Goal: Task Accomplishment & Management: Manage account settings

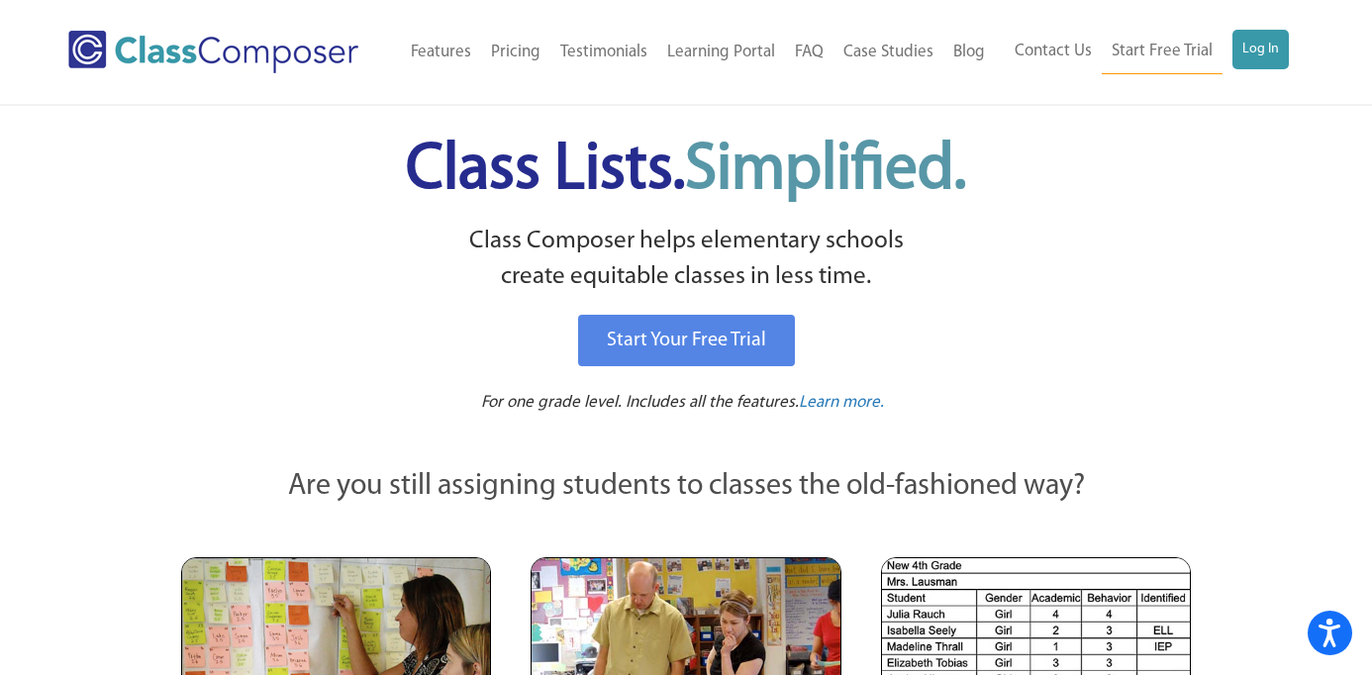
click at [1293, 50] on div "Contact Us Start Free Trial Log In" at bounding box center [1149, 52] width 309 height 45
click at [1268, 49] on link "Log In" at bounding box center [1260, 50] width 56 height 40
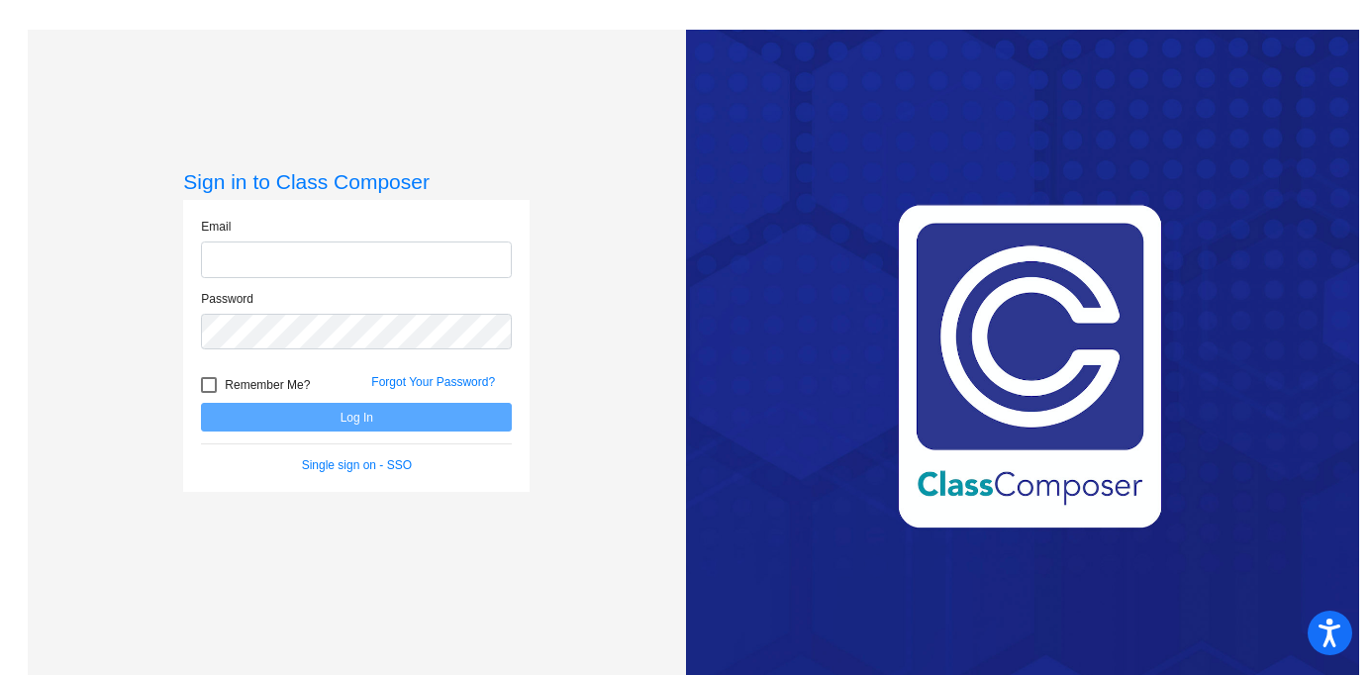
type input "acaudill@sd25.org"
click at [350, 415] on button "Log In" at bounding box center [356, 417] width 311 height 29
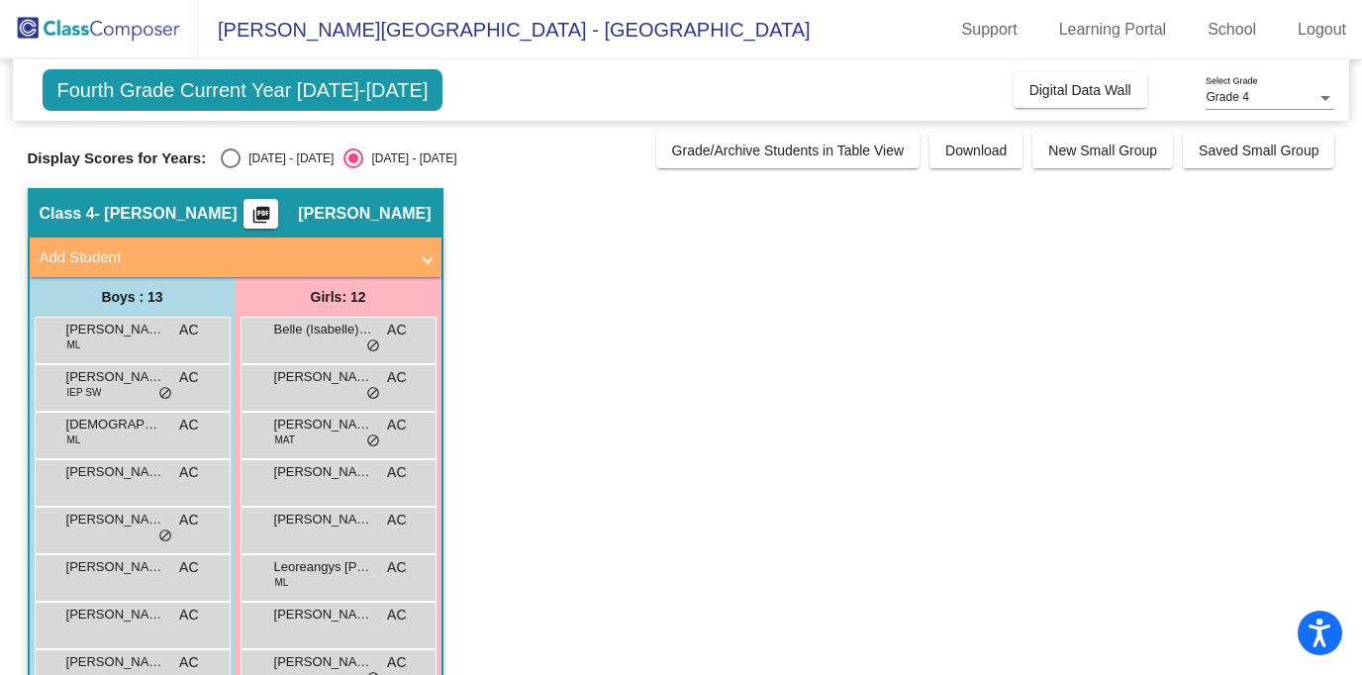
click at [223, 146] on div "Display Scores for Years: 2024 - 2025 2025 - 2026 Grade/Archive Students in Tab…" at bounding box center [681, 151] width 1307 height 36
click at [226, 156] on div "Select an option" at bounding box center [231, 158] width 20 height 20
click at [230, 168] on input "2024 - 2025" at bounding box center [230, 168] width 1 height 1
radio input "true"
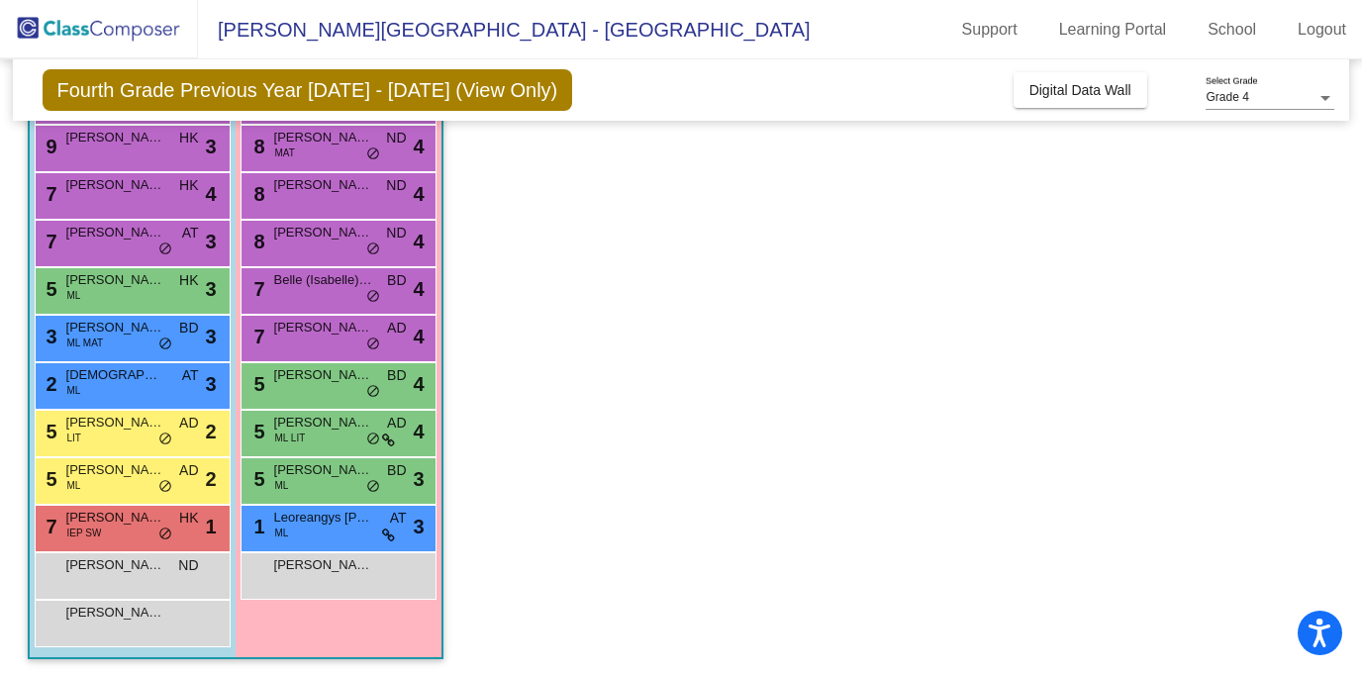
scroll to position [284, 0]
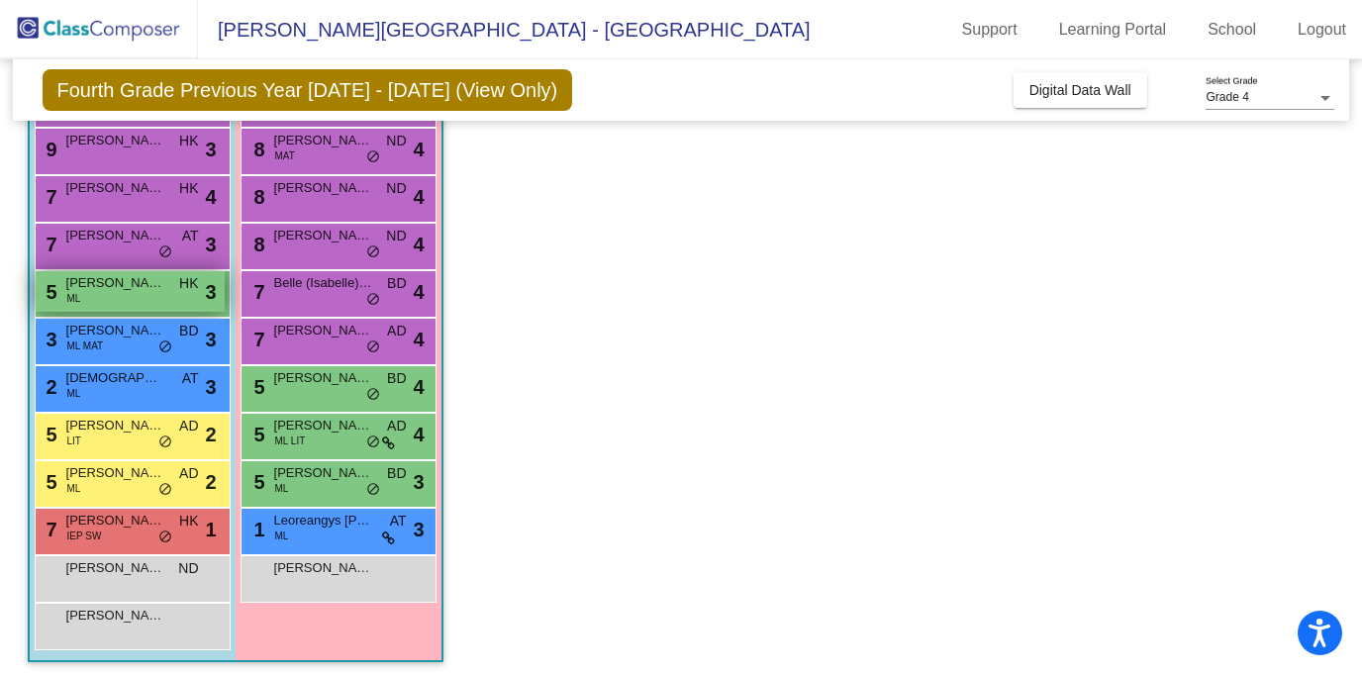
click at [111, 300] on div "5 Samrudh Jaiswal ML HK lock do_not_disturb_alt 3" at bounding box center [130, 291] width 189 height 41
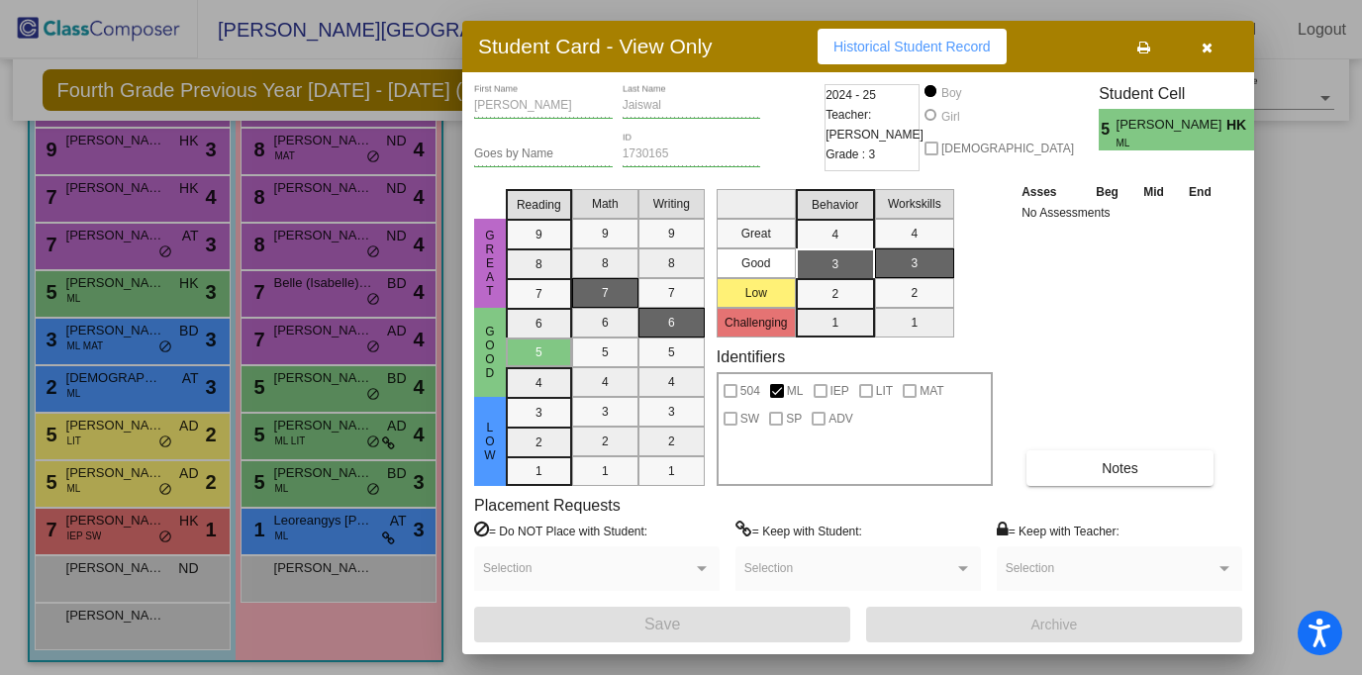
click at [1214, 44] on button "button" at bounding box center [1206, 47] width 63 height 36
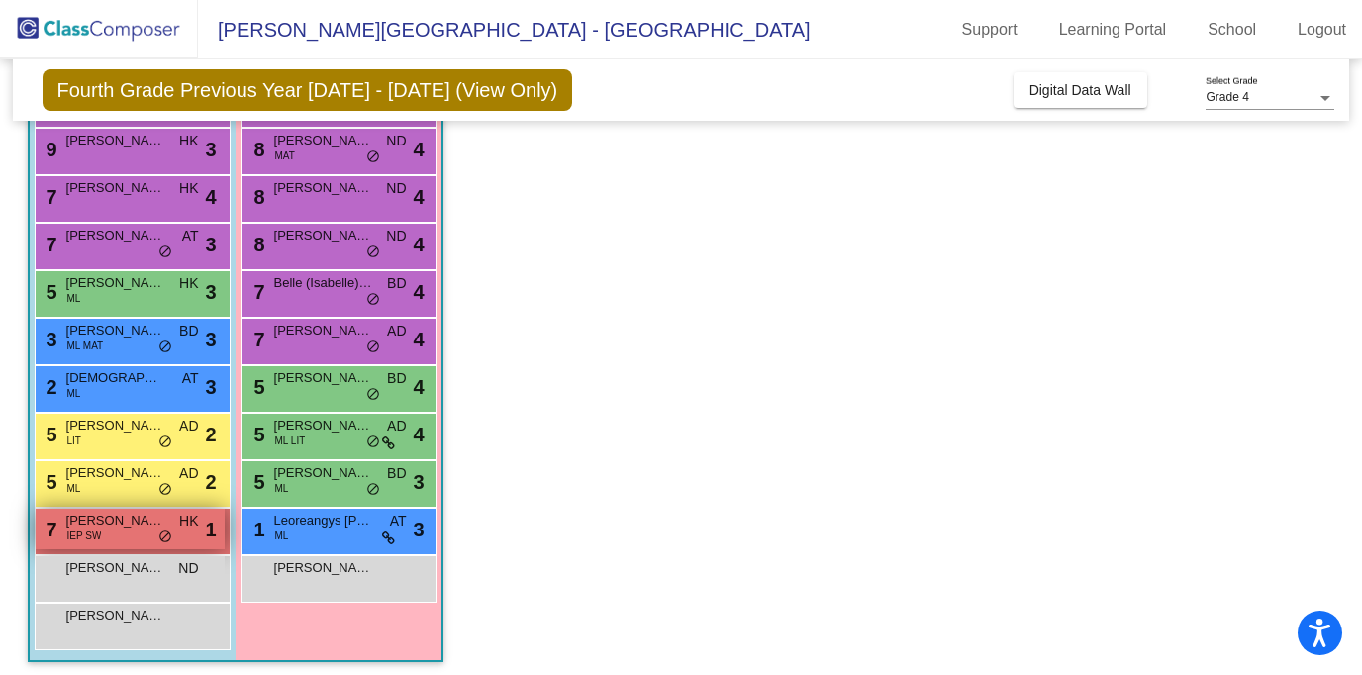
click at [110, 523] on span "Connor Chandler" at bounding box center [115, 521] width 99 height 20
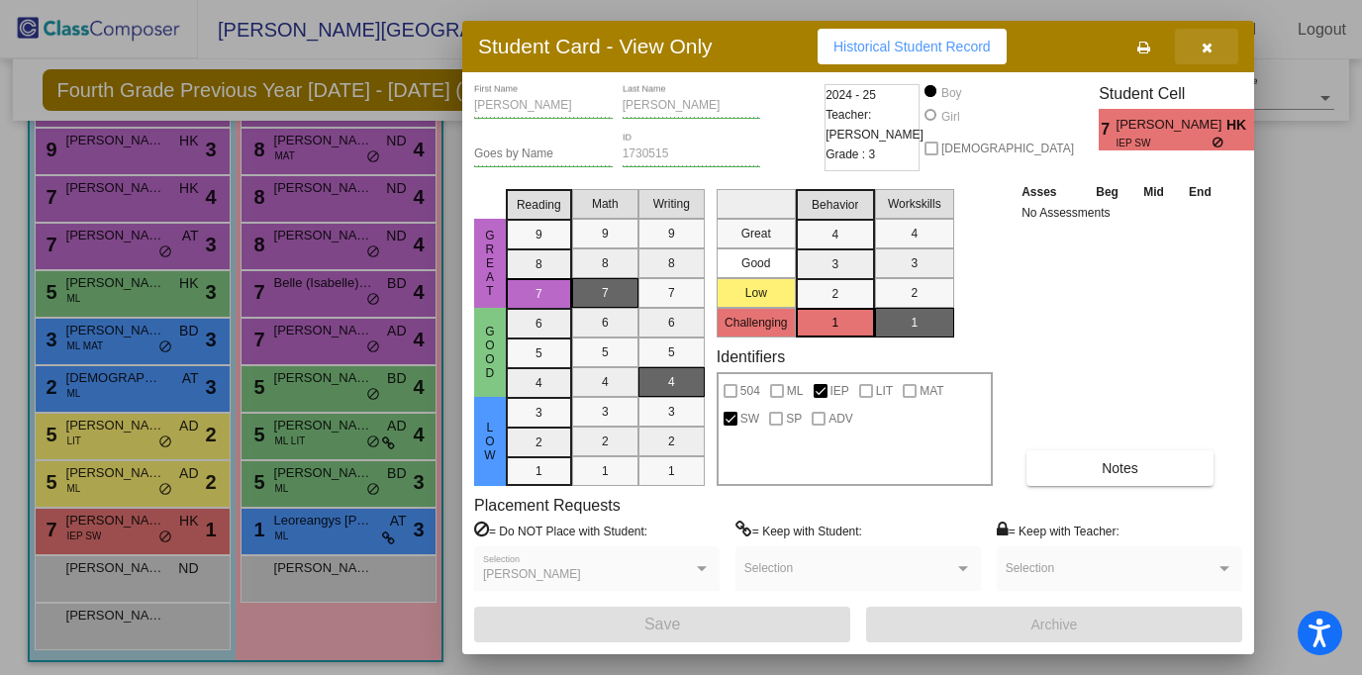
click at [1212, 49] on button "button" at bounding box center [1206, 47] width 63 height 36
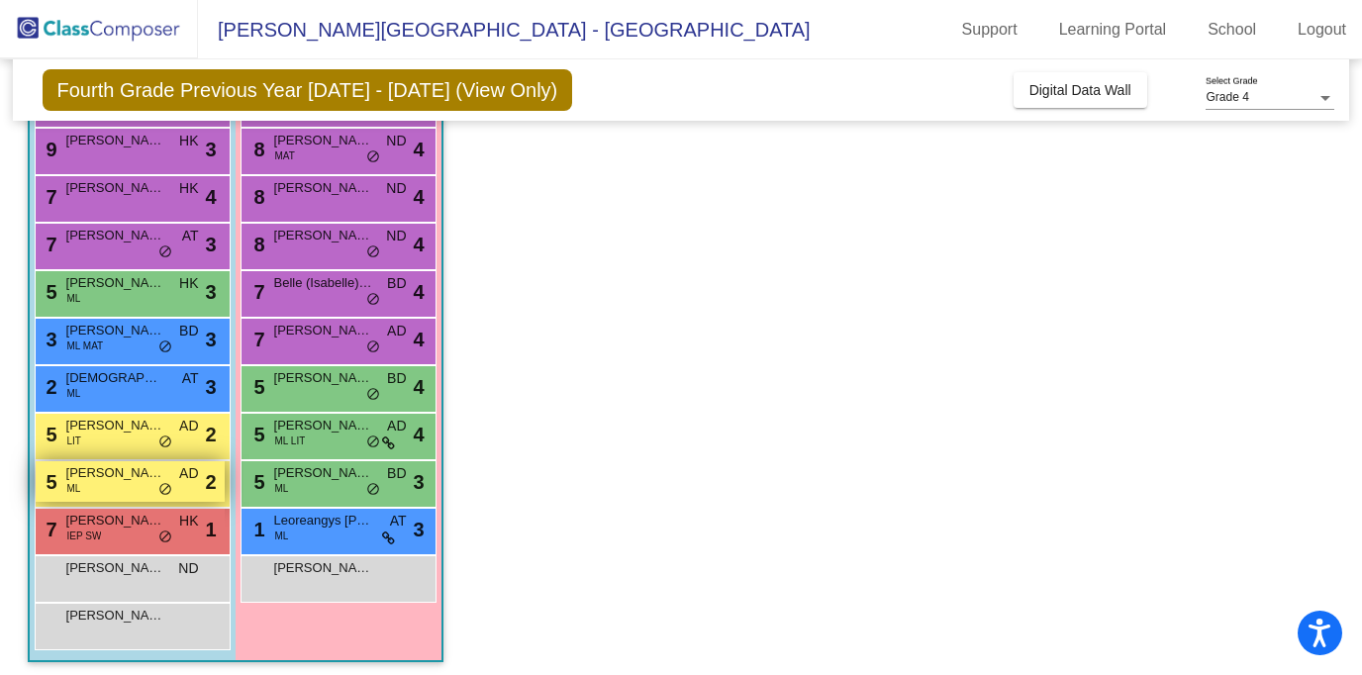
click at [113, 486] on div "5 Umar Shamsuddin ML AD lock do_not_disturb_alt 2" at bounding box center [130, 481] width 189 height 41
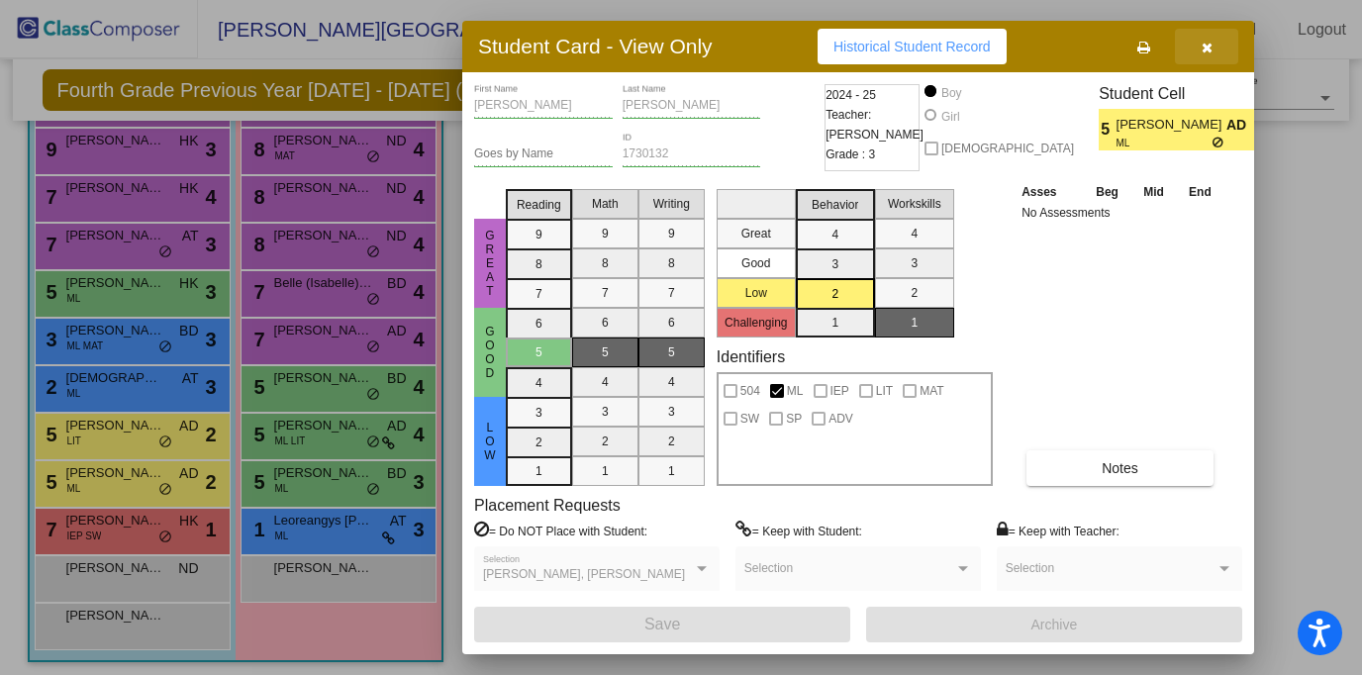
click at [1211, 47] on button "button" at bounding box center [1206, 47] width 63 height 36
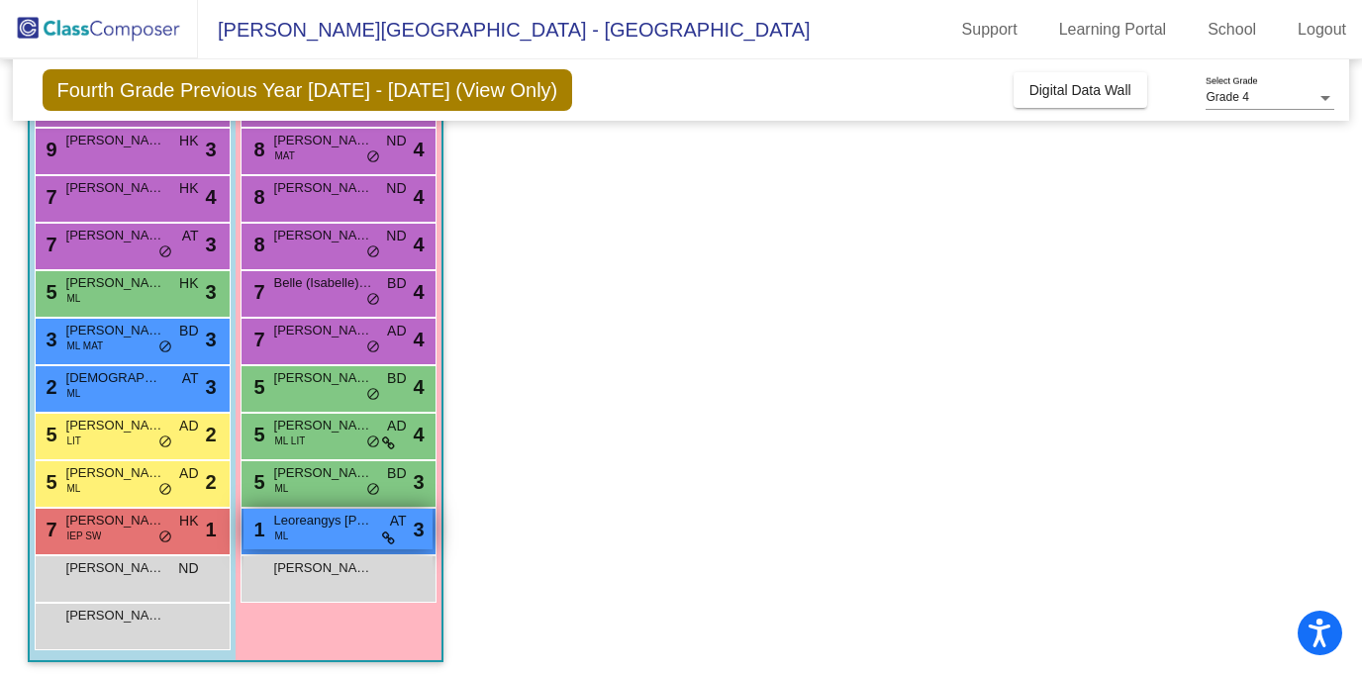
click at [354, 523] on span "Leoreangys Suarez" at bounding box center [323, 521] width 99 height 20
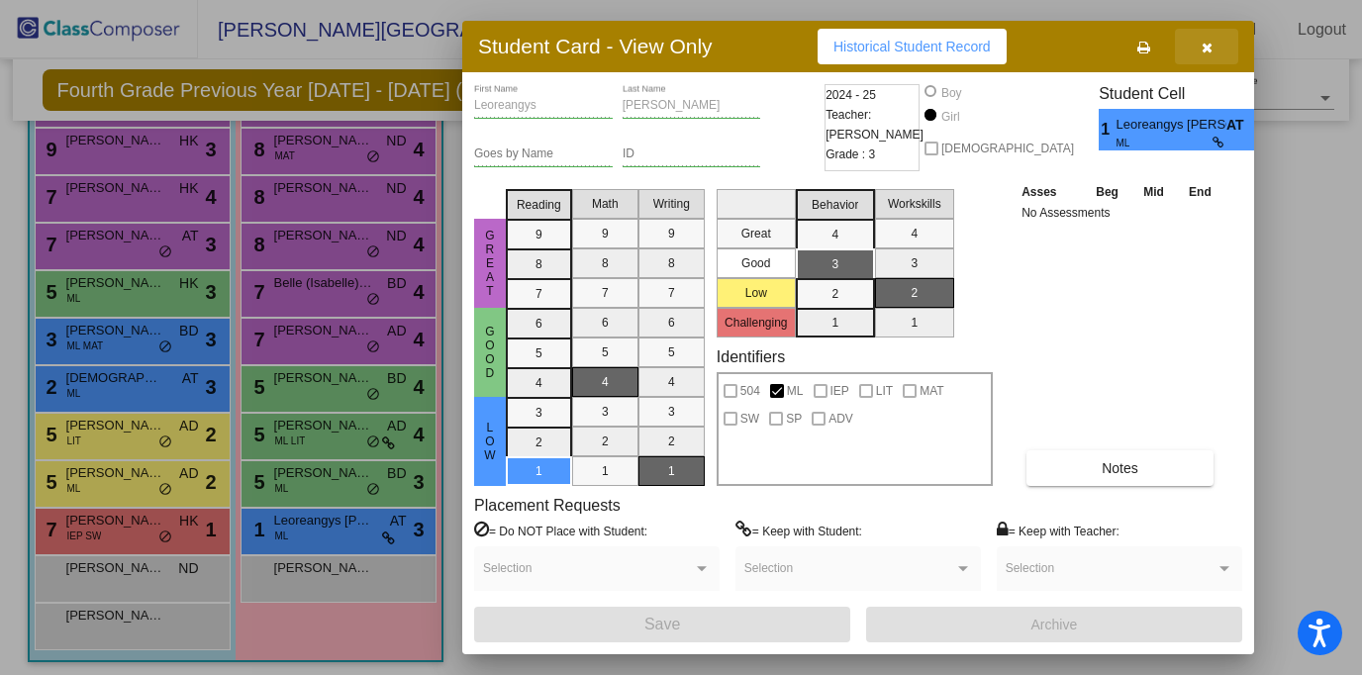
click at [1213, 47] on button "button" at bounding box center [1206, 47] width 63 height 36
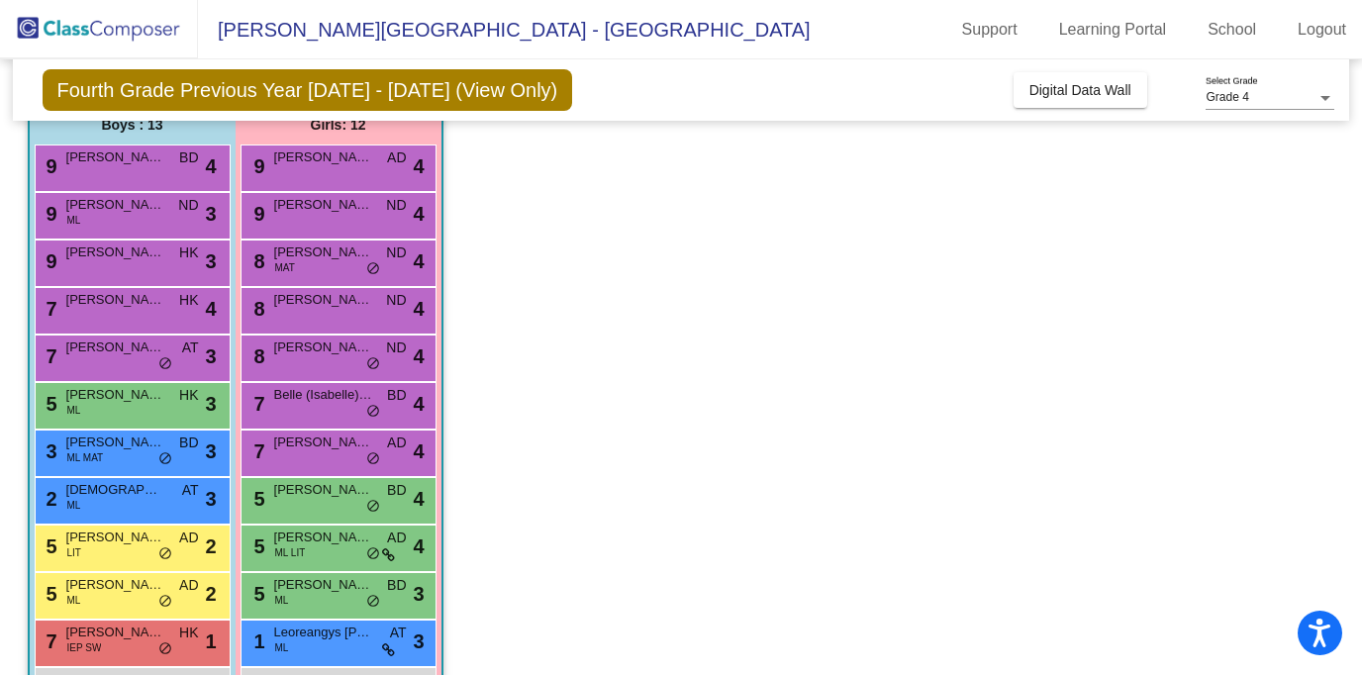
scroll to position [173, 0]
click at [144, 306] on span "Elliot Huebner" at bounding box center [115, 299] width 99 height 20
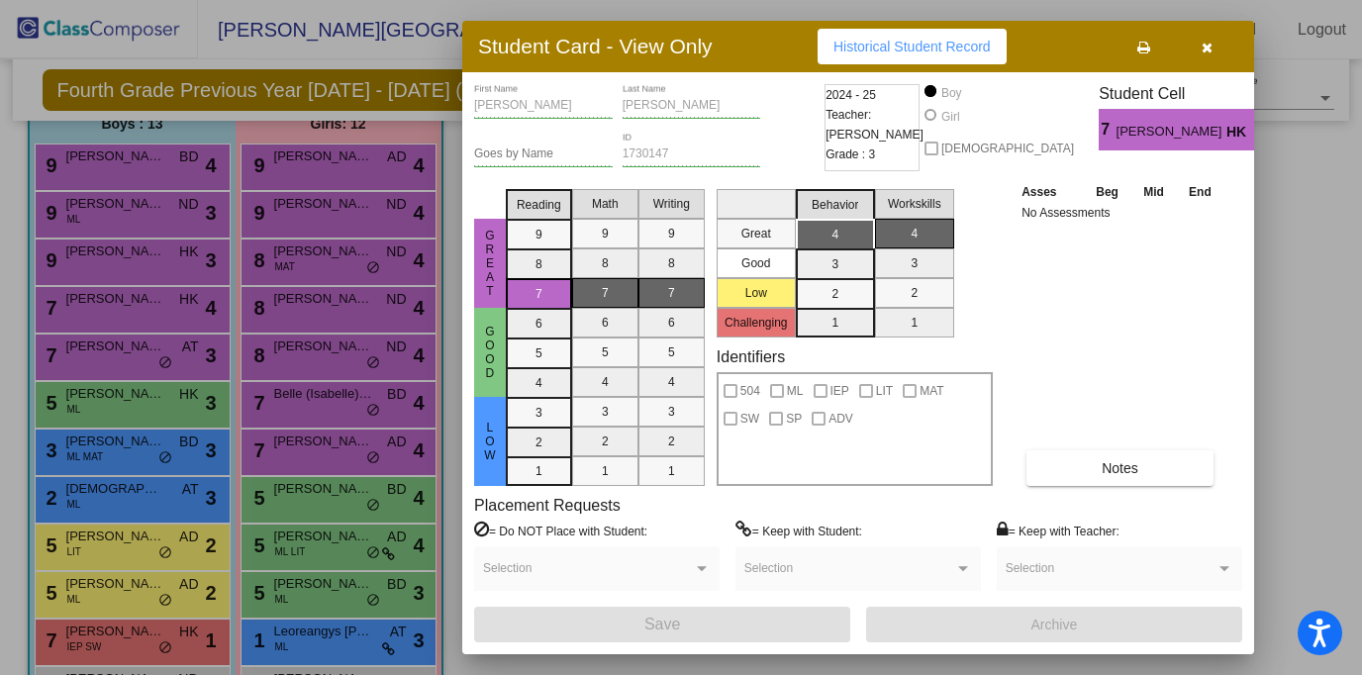
click at [1212, 46] on button "button" at bounding box center [1206, 47] width 63 height 36
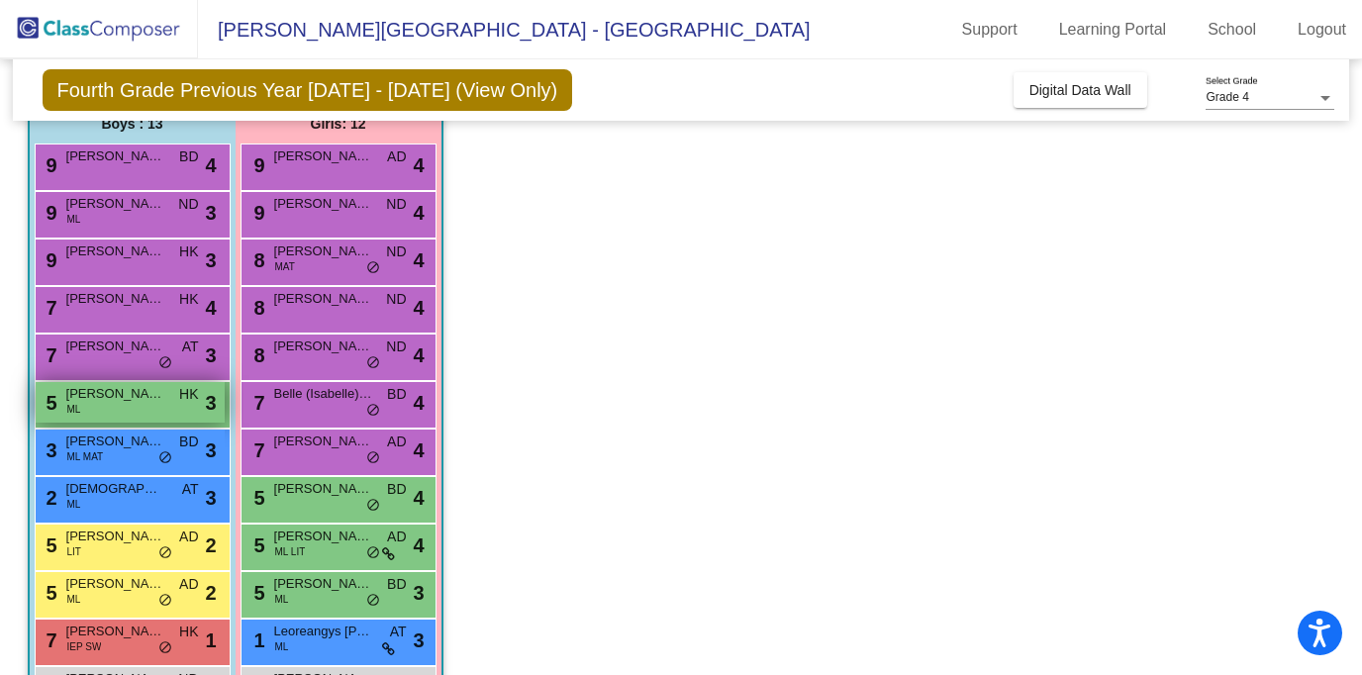
scroll to position [187, 0]
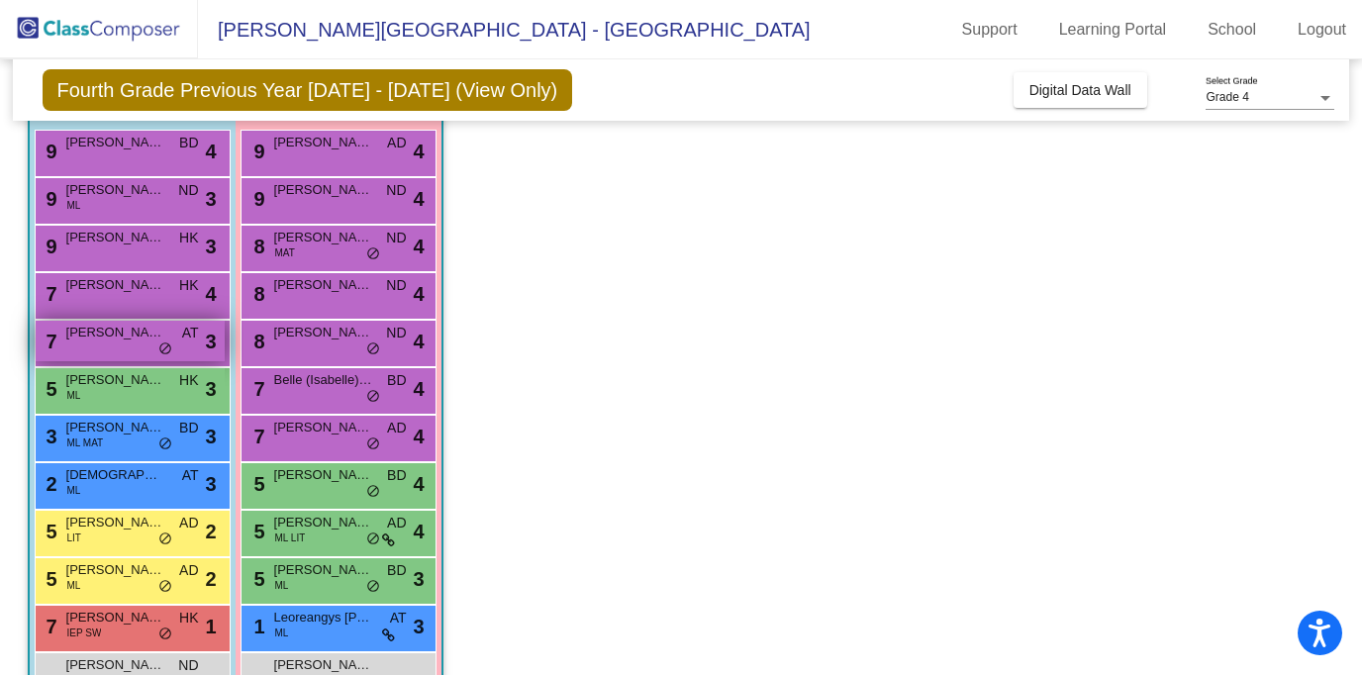
click at [96, 348] on div "7 Jacob Rajca AT lock do_not_disturb_alt 3" at bounding box center [130, 341] width 189 height 41
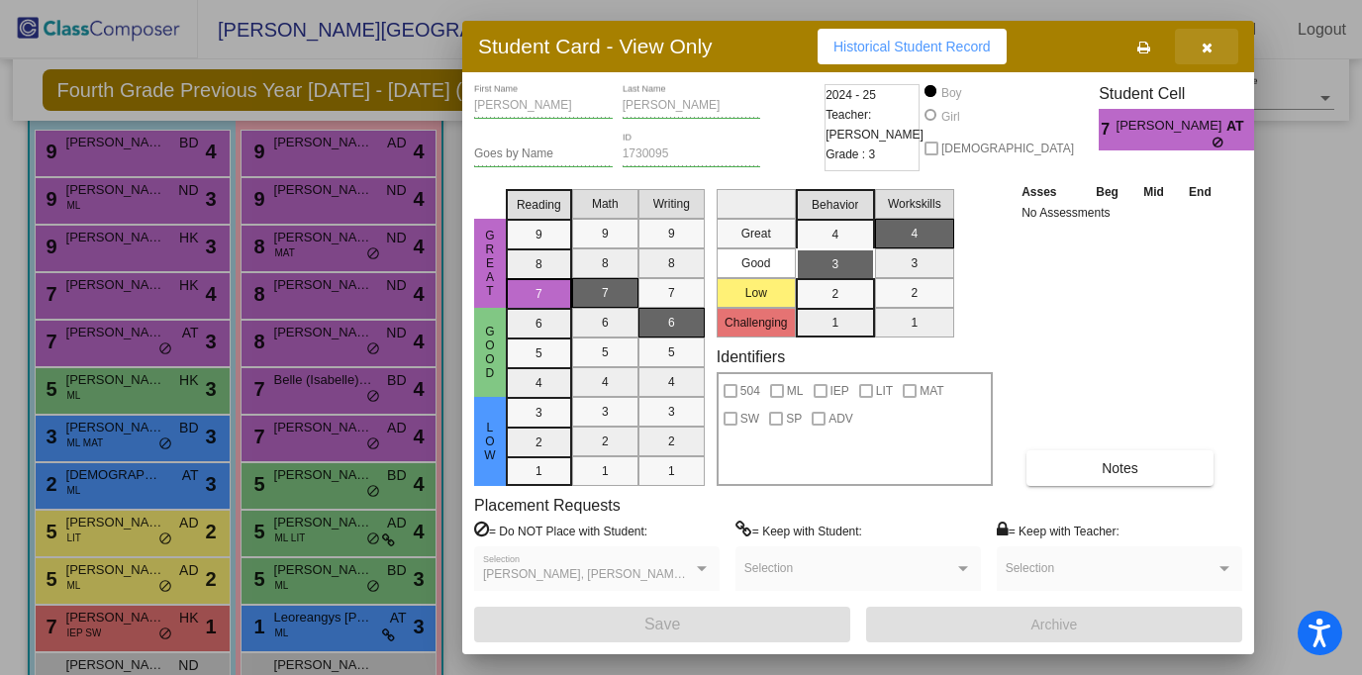
click at [1213, 50] on button "button" at bounding box center [1206, 47] width 63 height 36
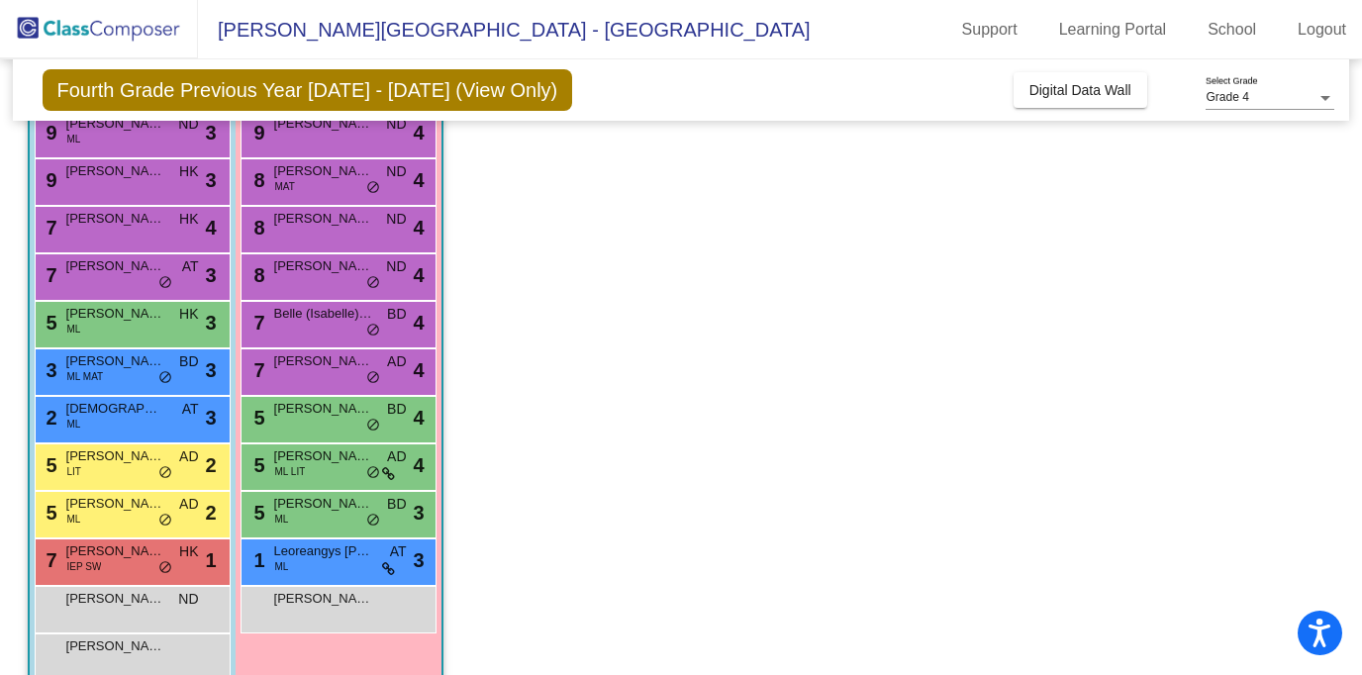
scroll to position [251, 0]
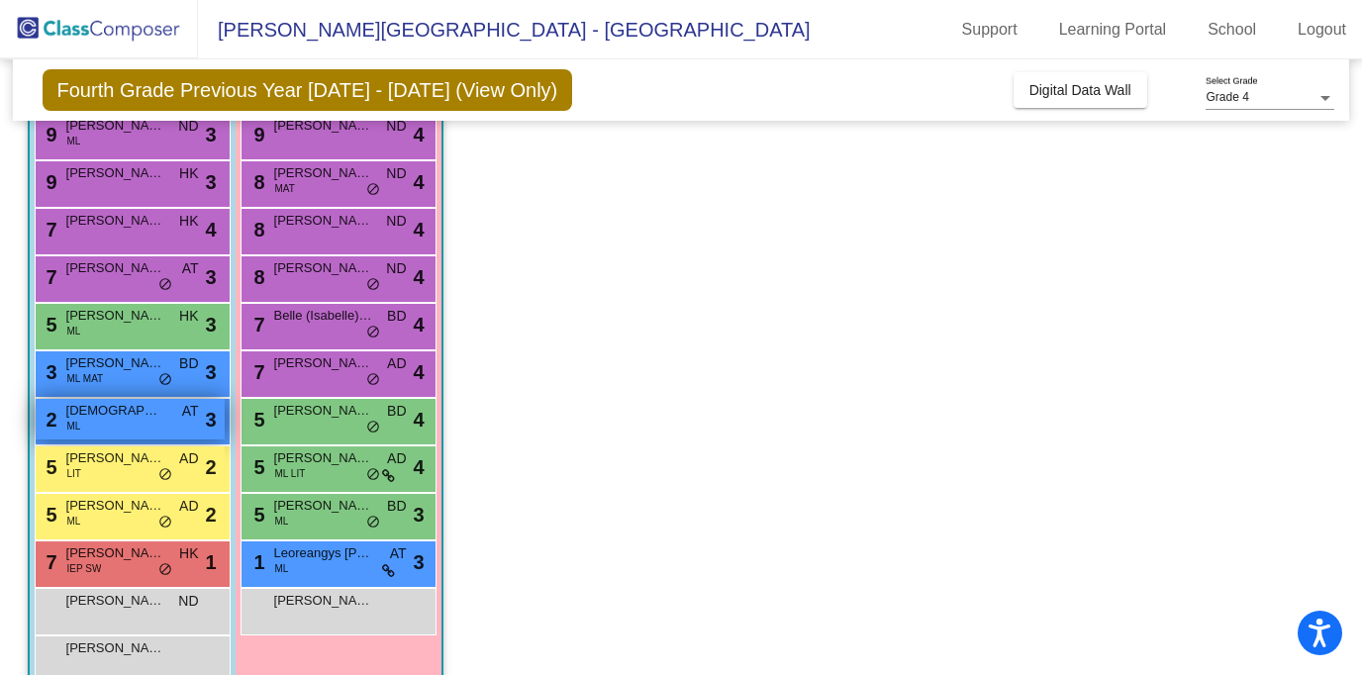
click at [119, 412] on span "Cristian Ocampo" at bounding box center [115, 411] width 99 height 20
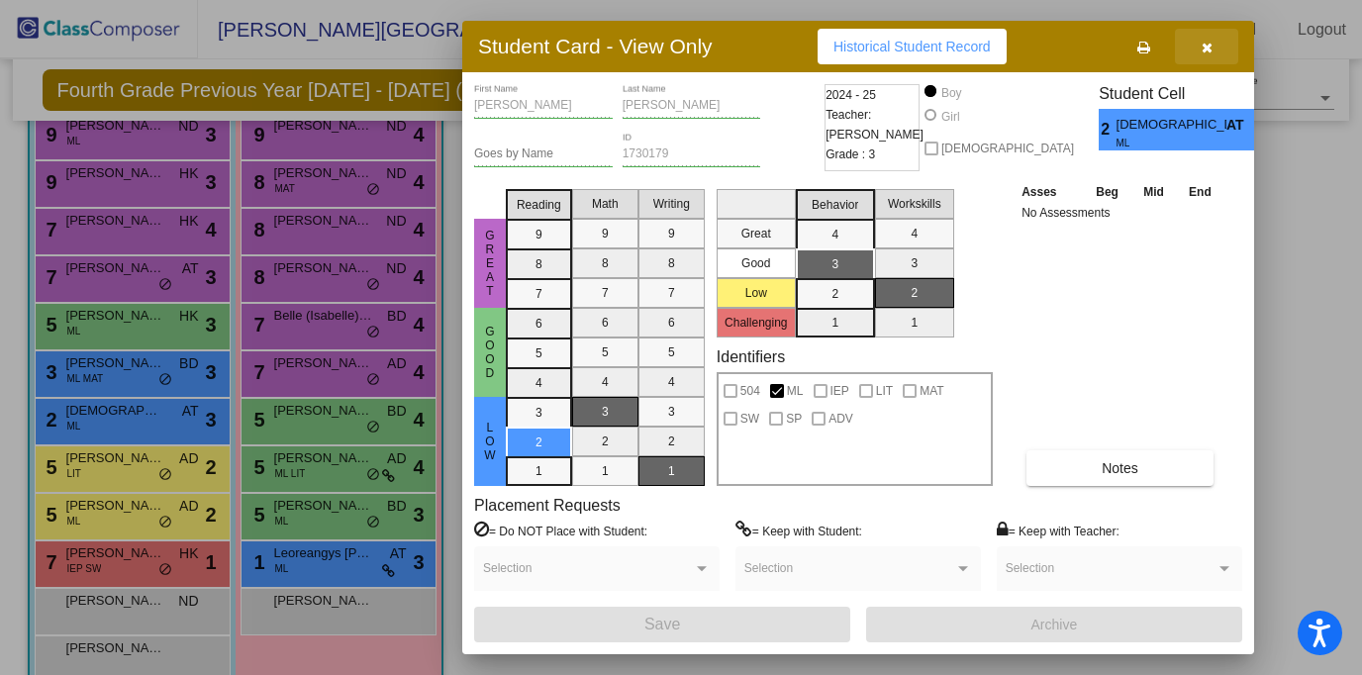
click at [1211, 48] on icon "button" at bounding box center [1206, 48] width 11 height 14
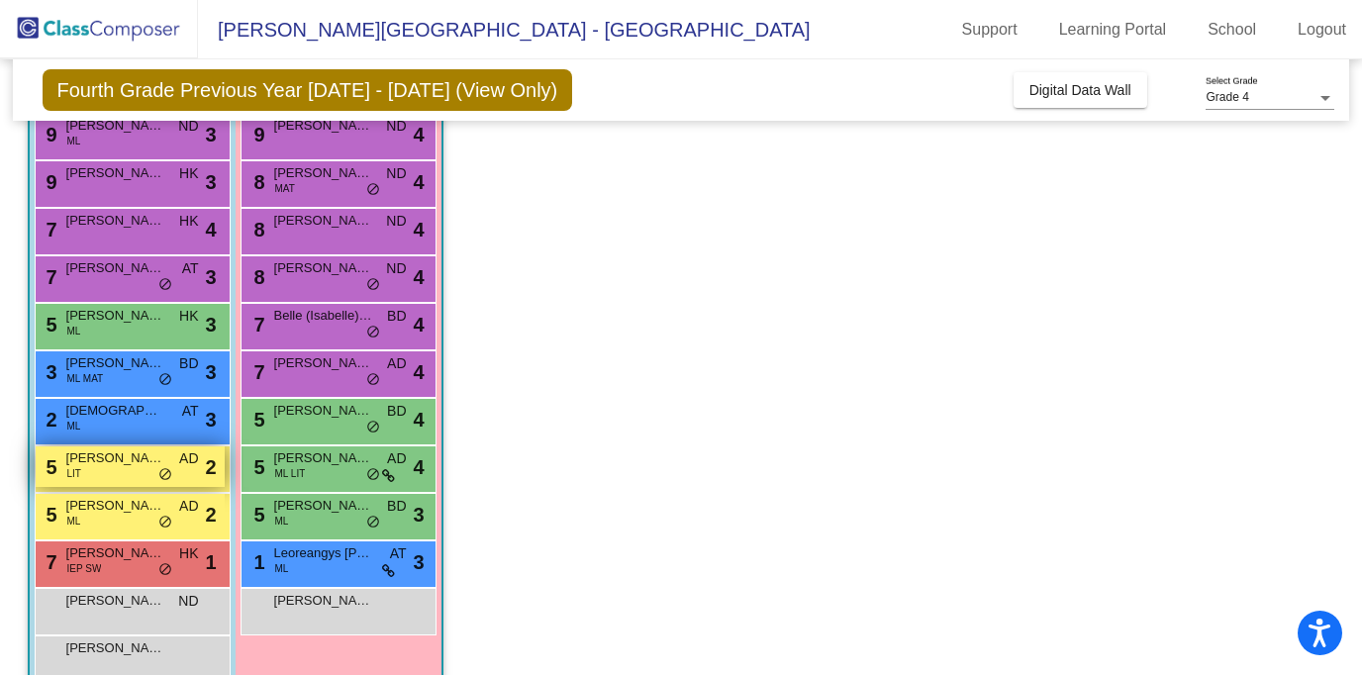
click at [92, 471] on div "5 Mateo Brito LIT AD lock do_not_disturb_alt 2" at bounding box center [130, 466] width 189 height 41
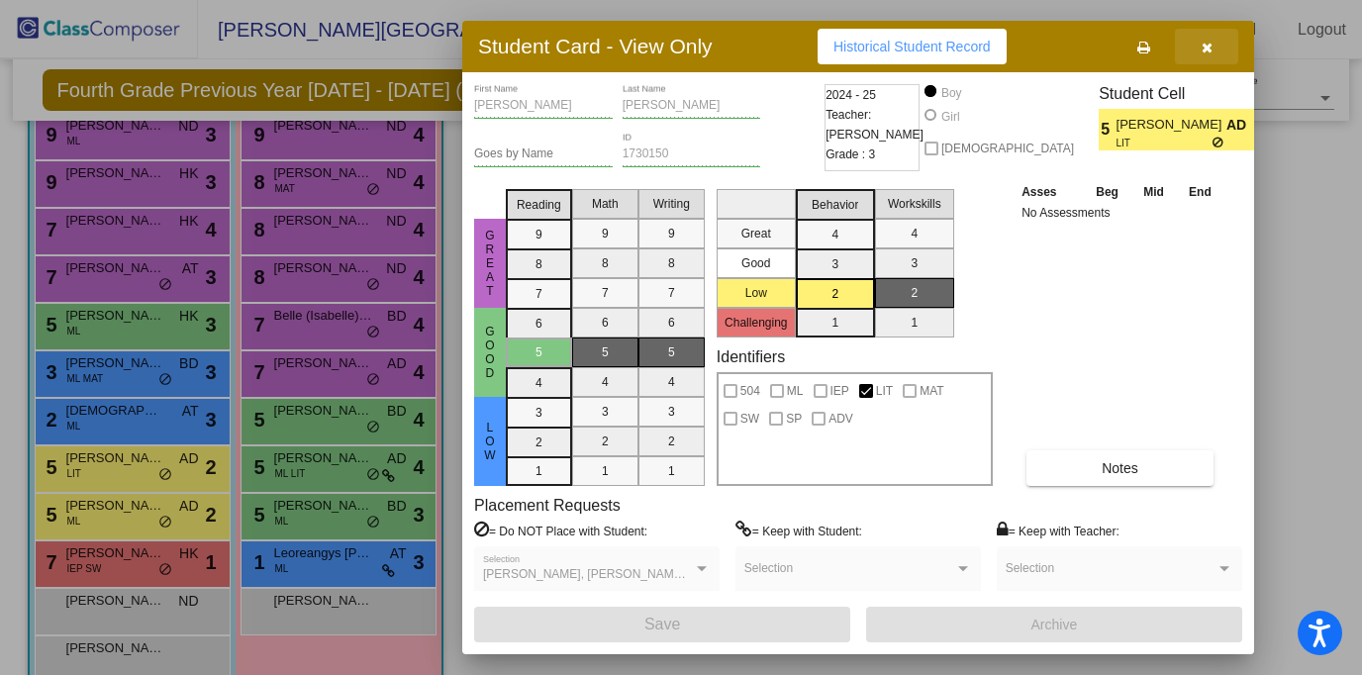
click at [1210, 42] on icon "button" at bounding box center [1206, 48] width 11 height 14
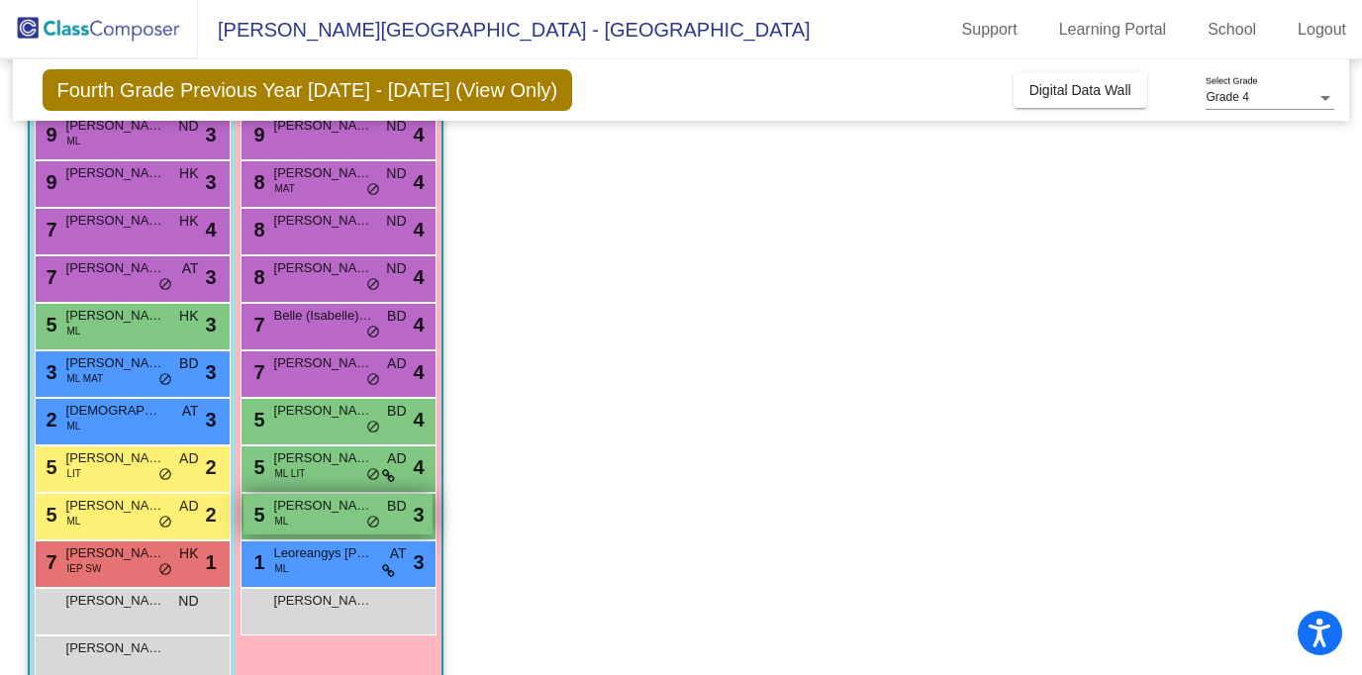
click at [290, 522] on div "5 Samira Hotamova ML BD lock do_not_disturb_alt 3" at bounding box center [337, 514] width 189 height 41
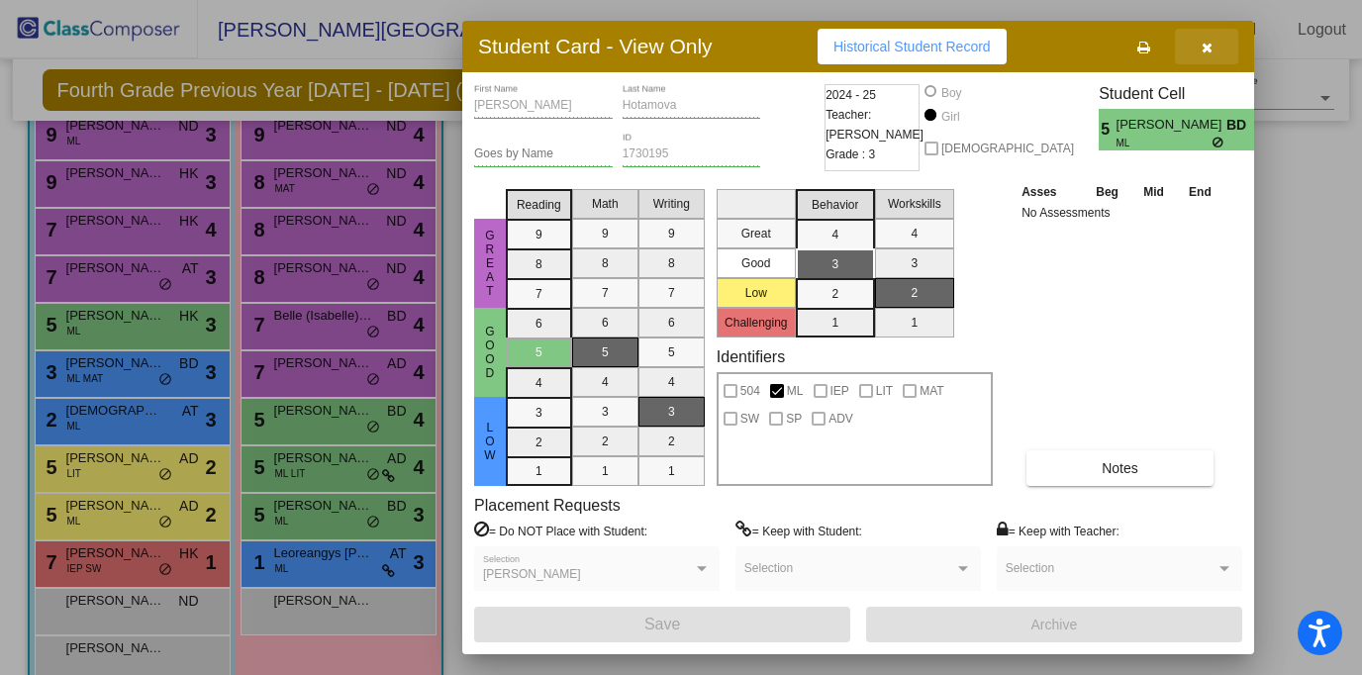
click at [1207, 49] on icon "button" at bounding box center [1206, 48] width 11 height 14
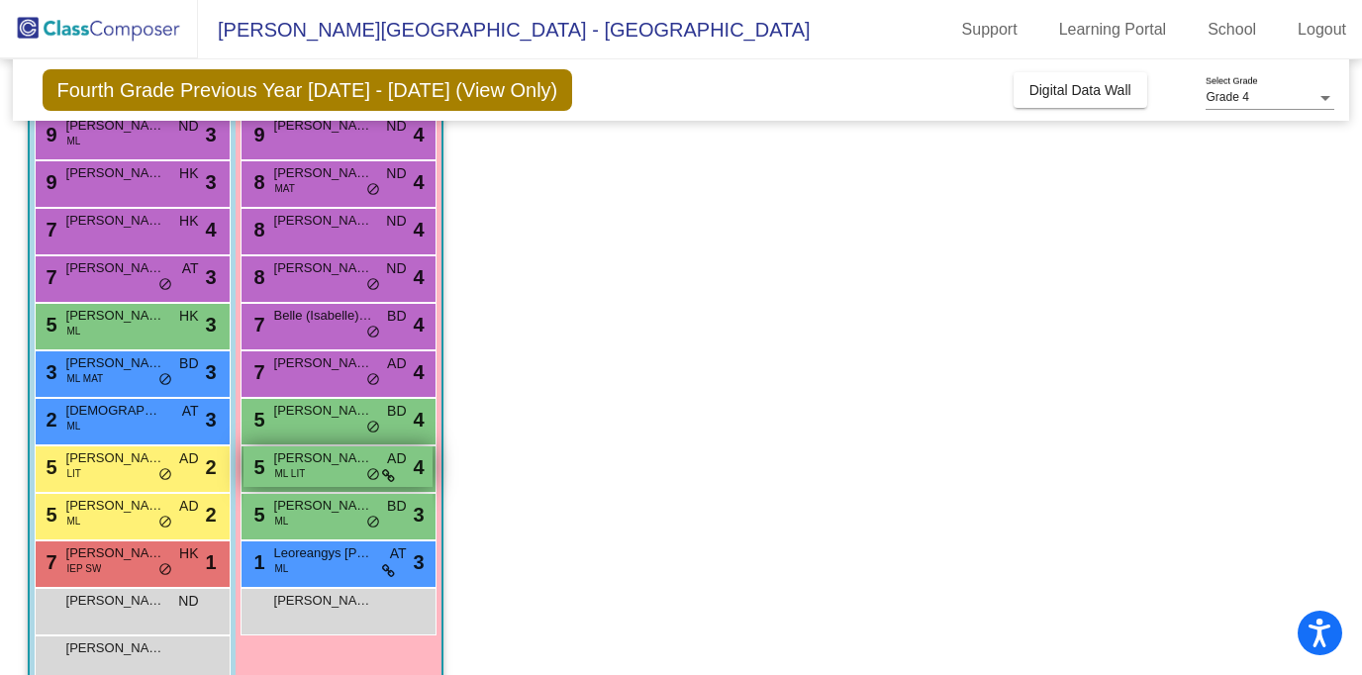
click at [301, 461] on span "Mia Pichardo" at bounding box center [323, 458] width 99 height 20
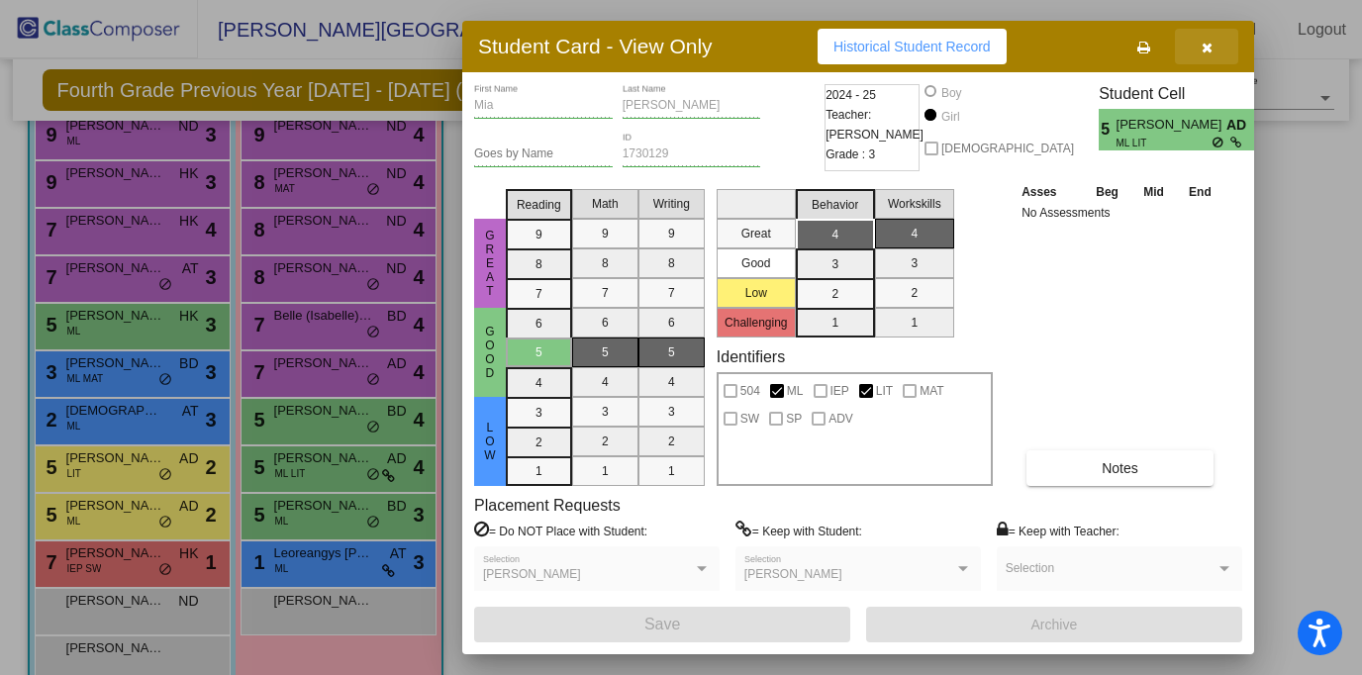
click at [1211, 48] on icon "button" at bounding box center [1206, 48] width 11 height 14
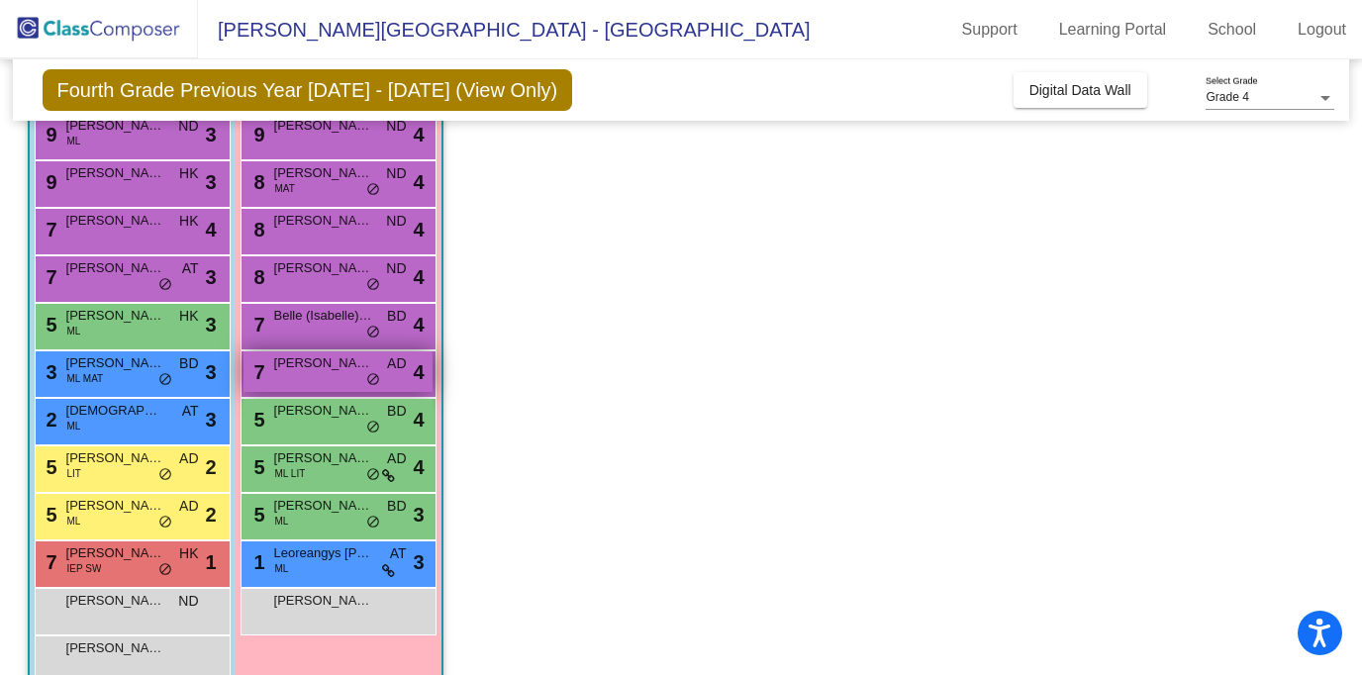
click at [316, 378] on div "7 Olivia Clint AD lock do_not_disturb_alt 4" at bounding box center [337, 371] width 189 height 41
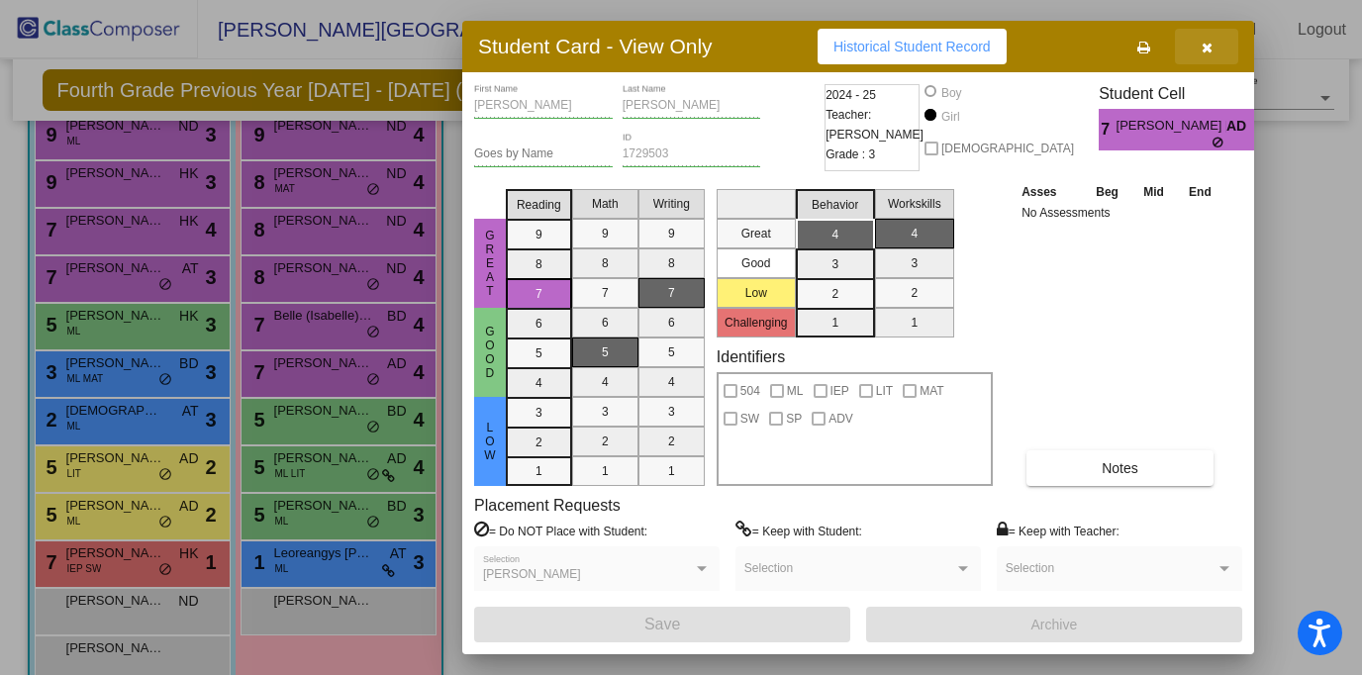
click at [1208, 45] on icon "button" at bounding box center [1206, 48] width 11 height 14
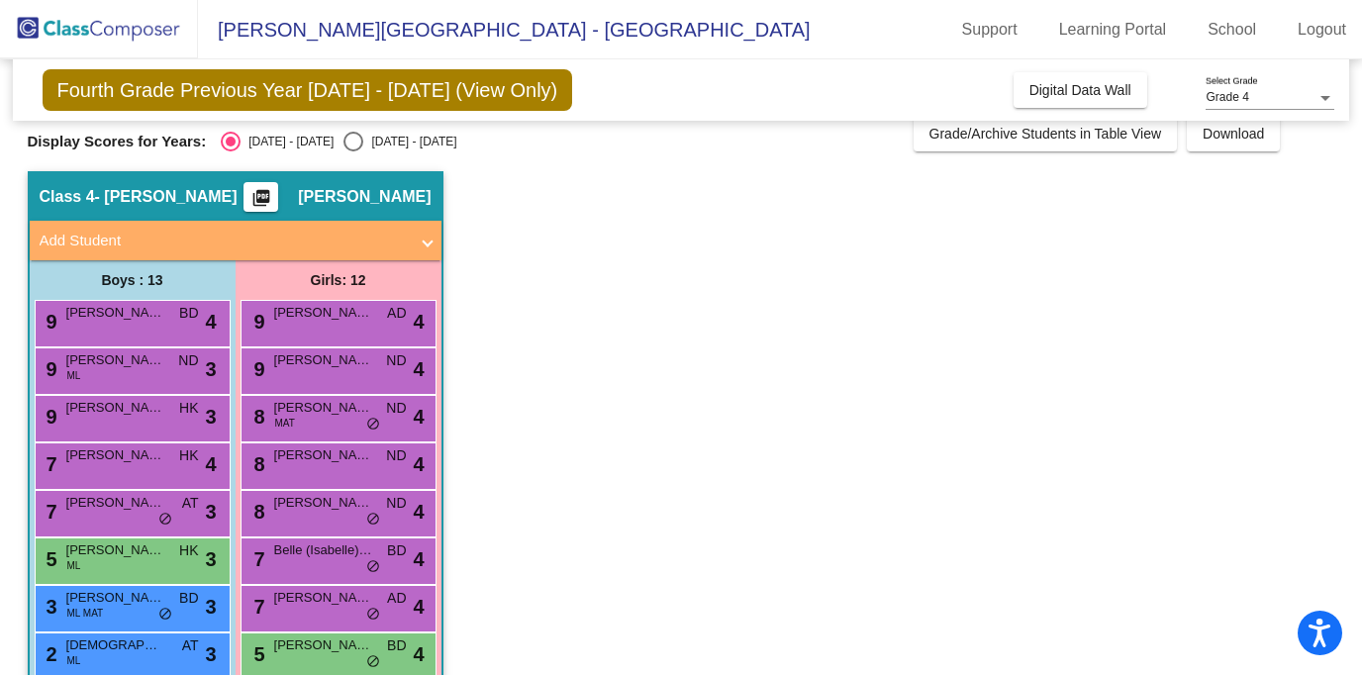
scroll to position [19, 0]
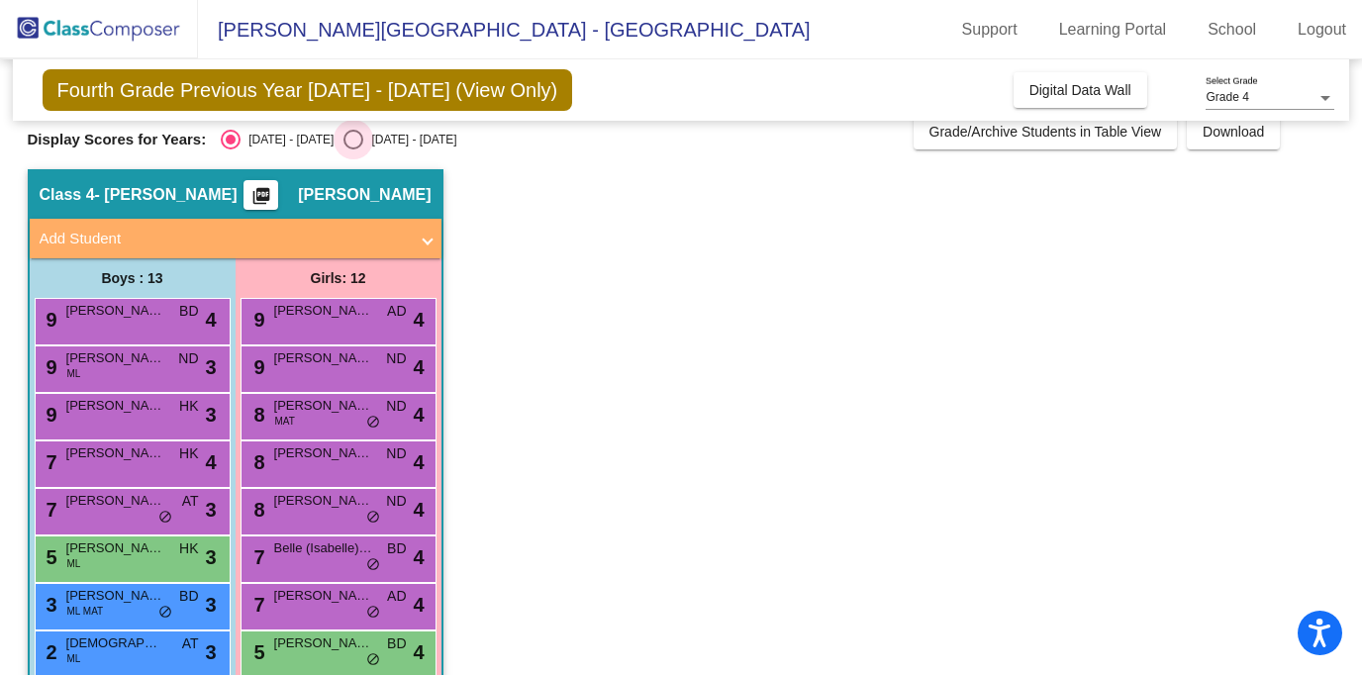
click at [343, 135] on div "Select an option" at bounding box center [353, 140] width 20 height 20
click at [352, 149] on input "2025 - 2026" at bounding box center [352, 149] width 1 height 1
radio input "true"
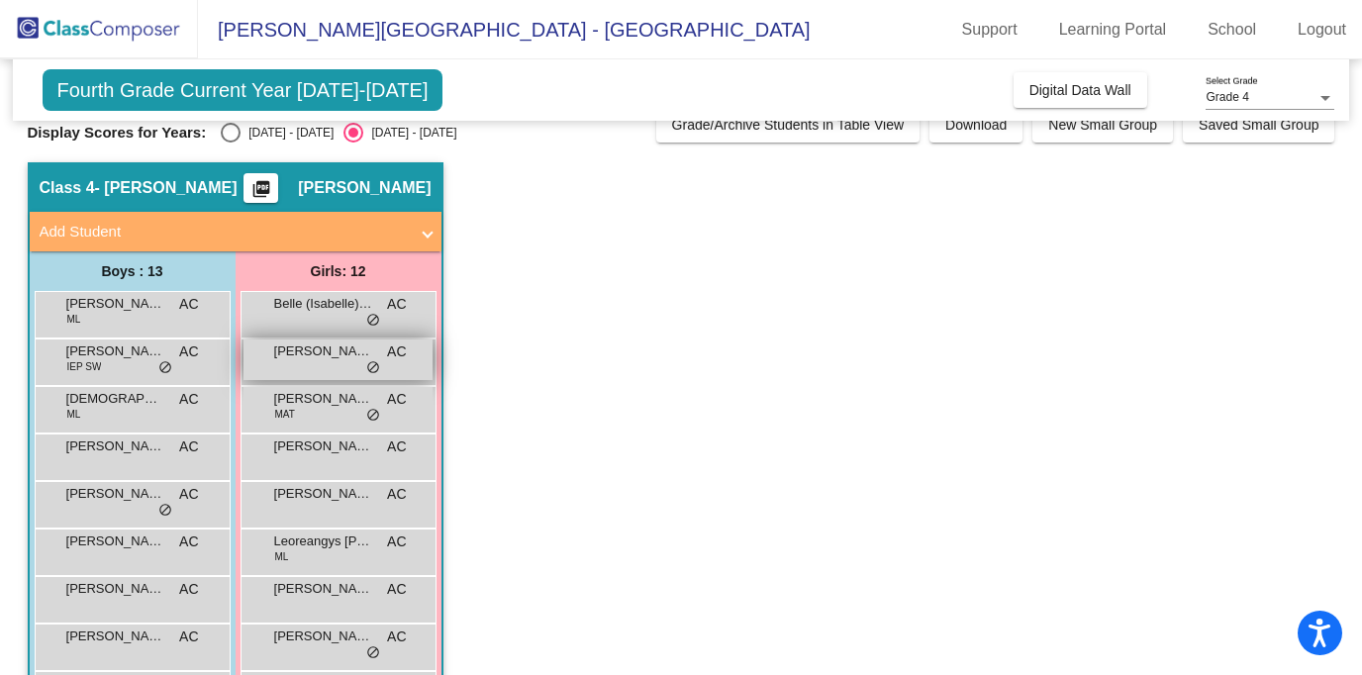
scroll to position [0, 0]
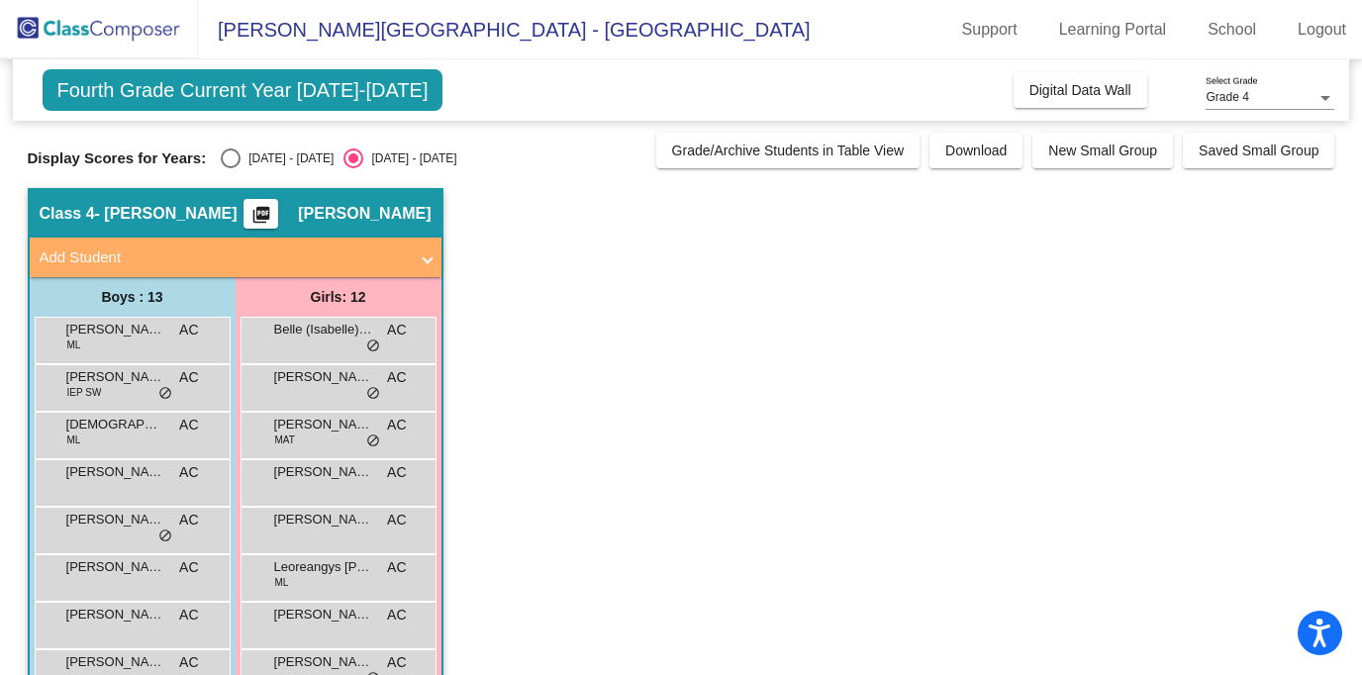
click at [236, 147] on div "Display Scores for Years: 2024 - 2025 2025 - 2026 Grade/Archive Students in Tab…" at bounding box center [681, 151] width 1307 height 36
click at [226, 154] on div "Select an option" at bounding box center [231, 158] width 20 height 20
click at [230, 168] on input "2024 - 2025" at bounding box center [230, 168] width 1 height 1
radio input "true"
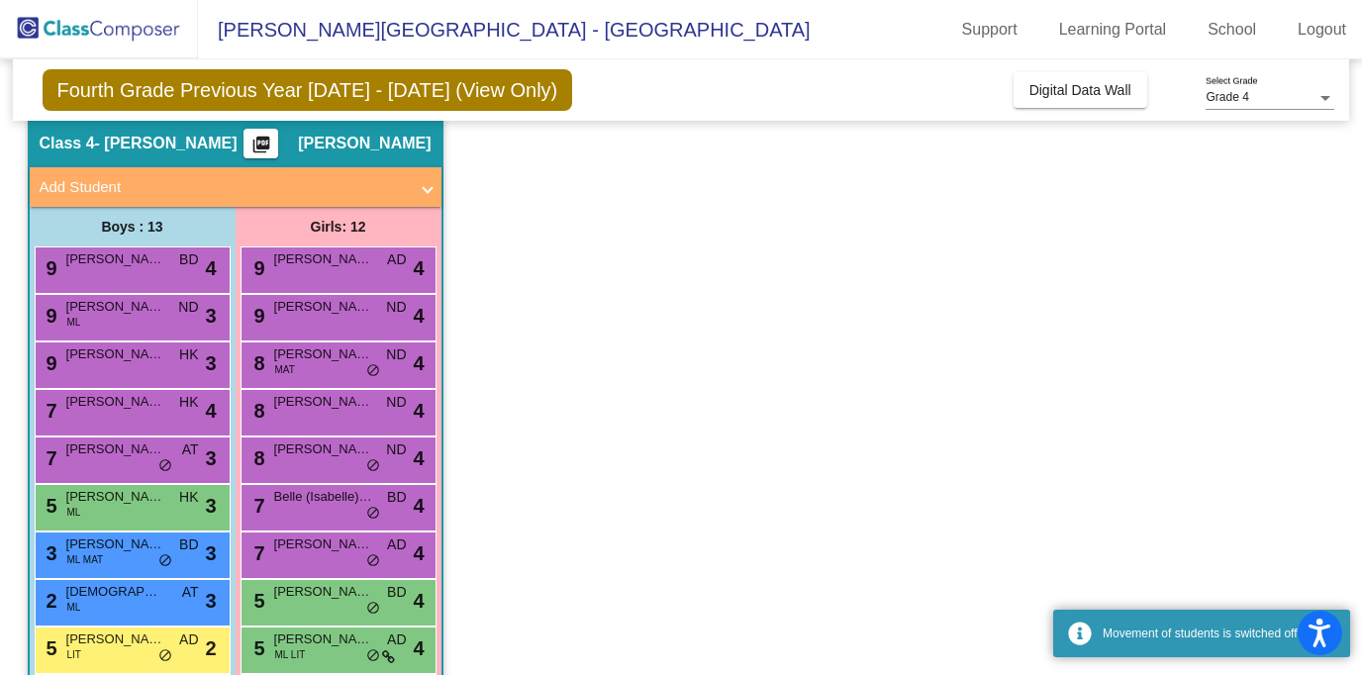
scroll to position [85, 0]
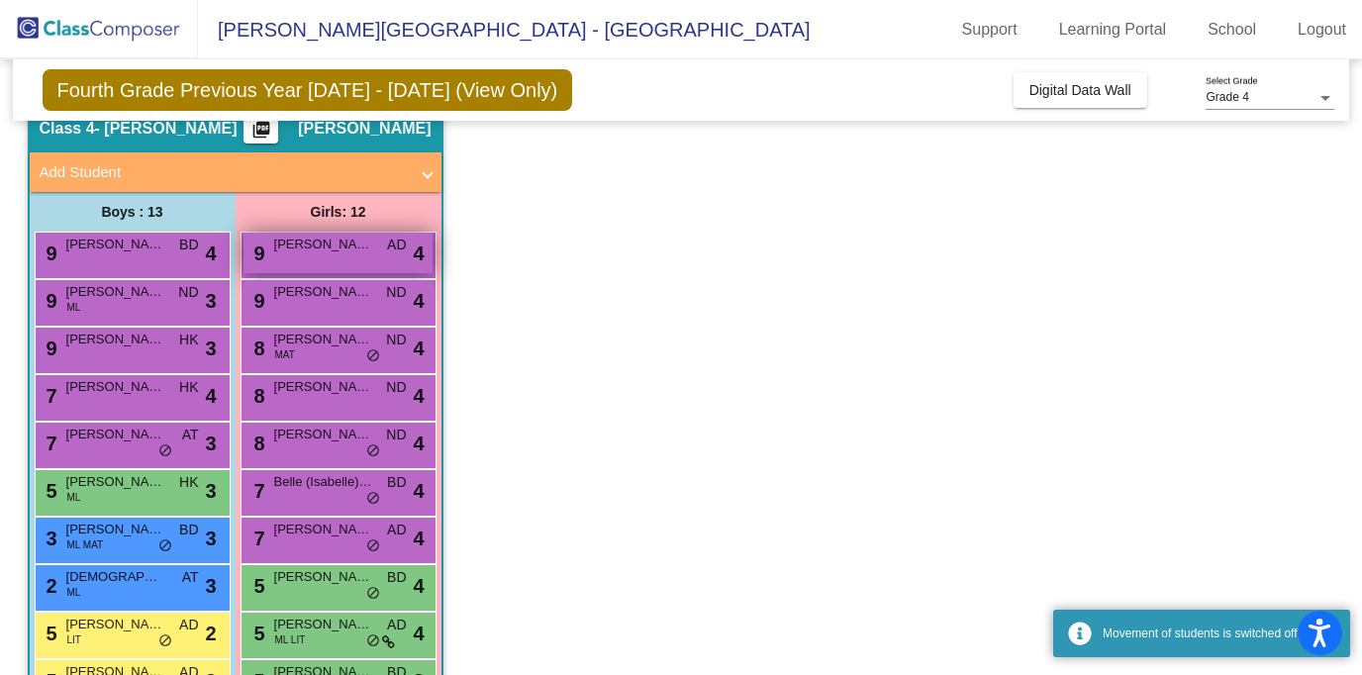
click at [363, 265] on div "9 Elizaveta Plutenko AD lock do_not_disturb_alt 4" at bounding box center [337, 253] width 189 height 41
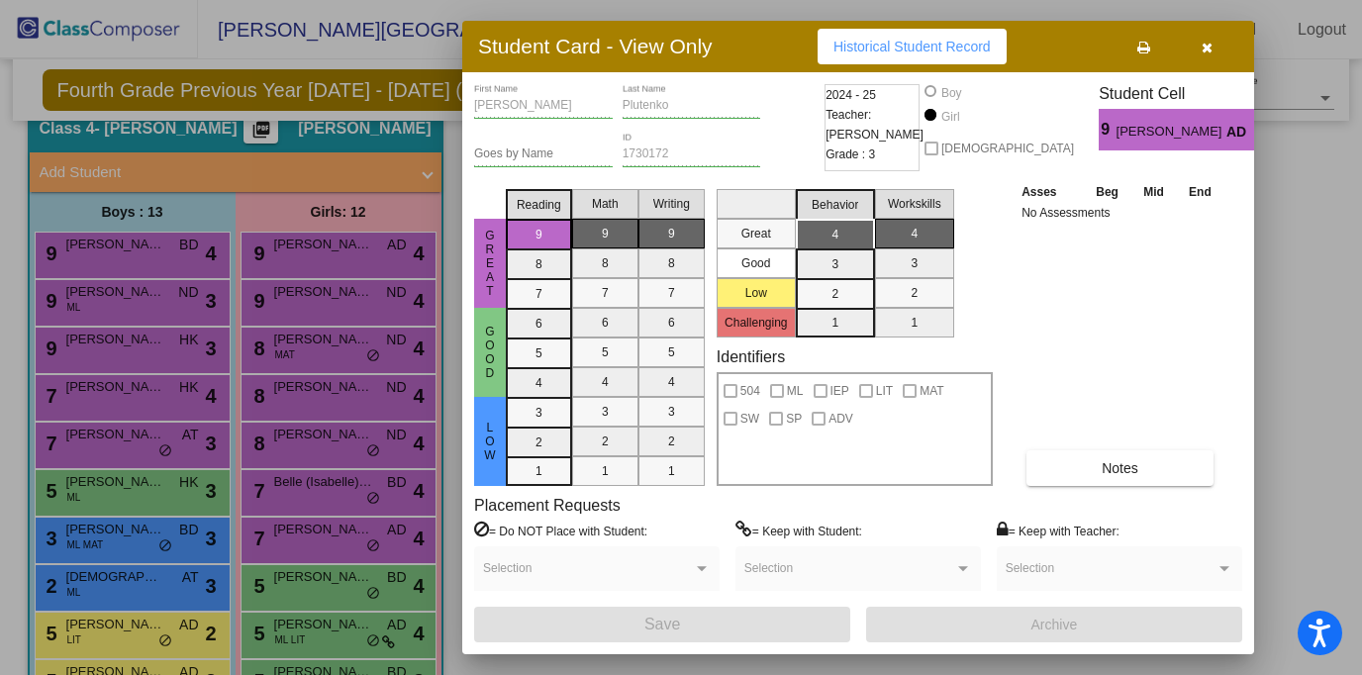
click at [1209, 62] on button "button" at bounding box center [1206, 47] width 63 height 36
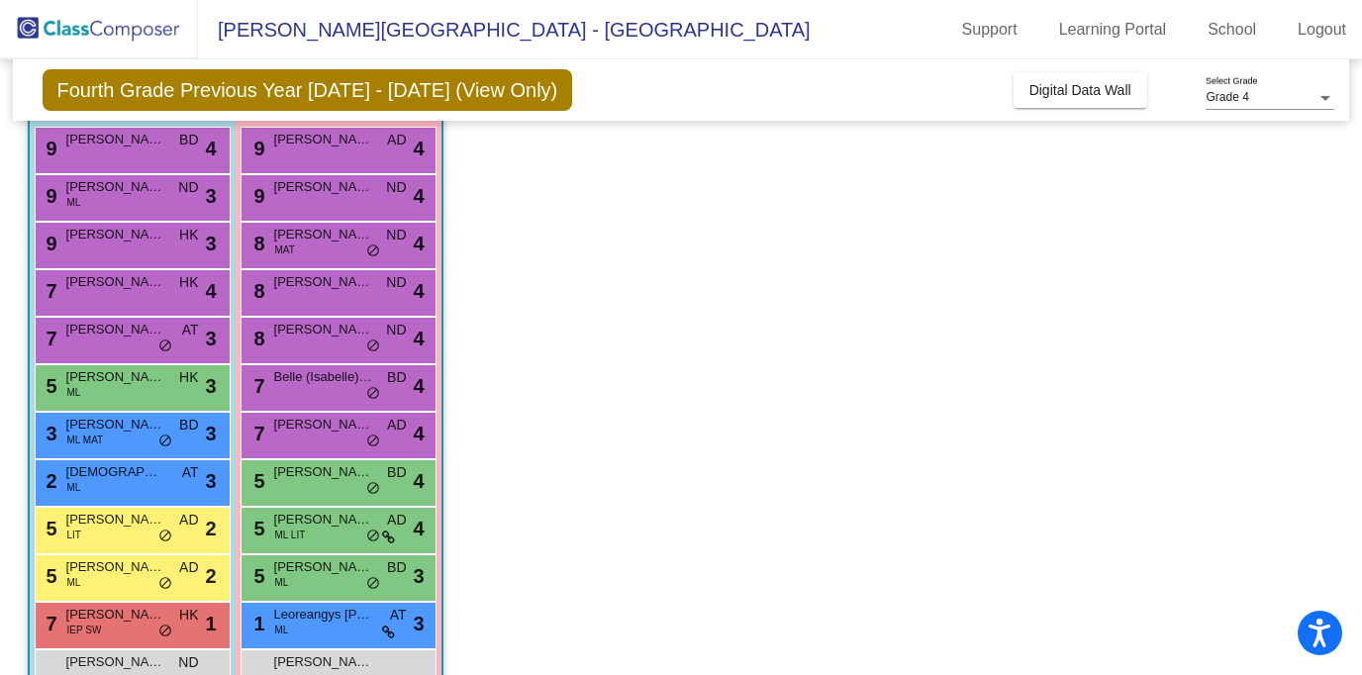
scroll to position [184, 0]
